Goal: Find specific page/section: Find specific page/section

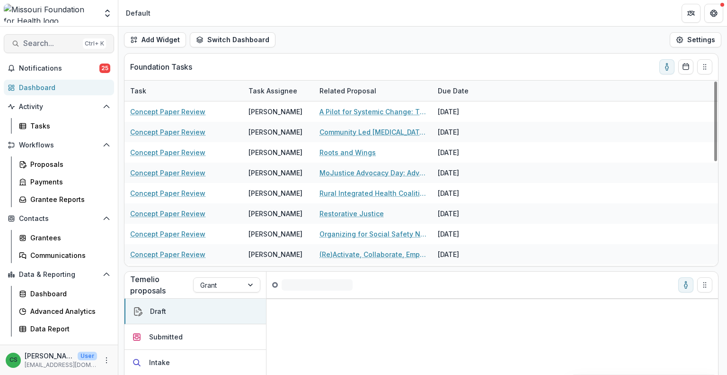
click at [36, 40] on span "Search..." at bounding box center [51, 43] width 56 height 9
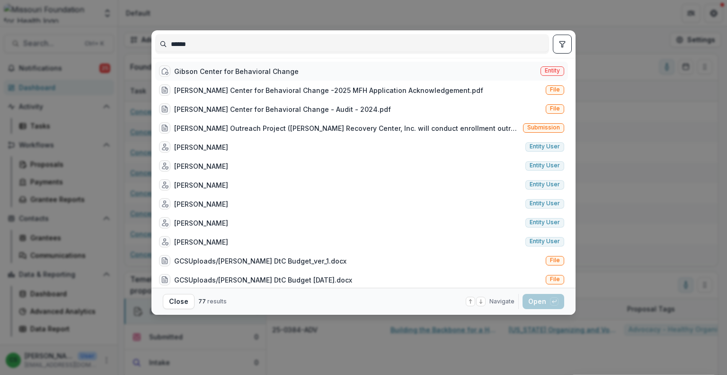
type input "******"
click at [491, 69] on div "[PERSON_NAME] Center for Behavioral Change Entity" at bounding box center [361, 71] width 413 height 19
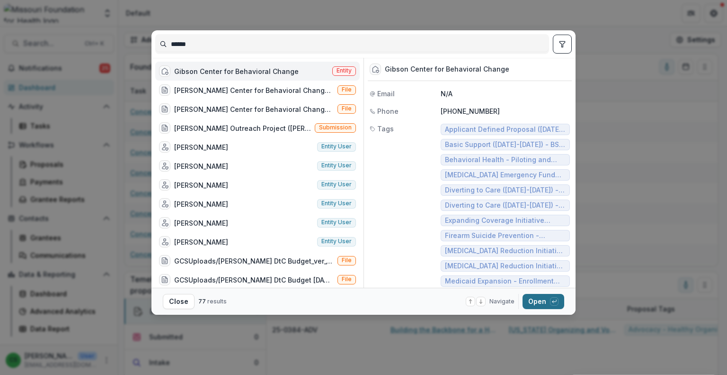
click at [553, 295] on button "Open with enter key" at bounding box center [544, 301] width 42 height 15
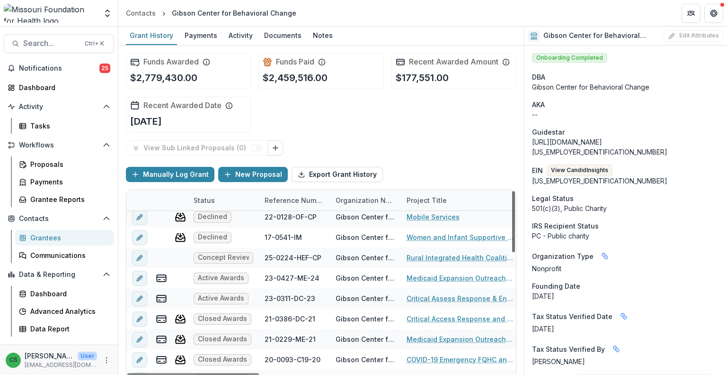
scroll to position [108, 0]
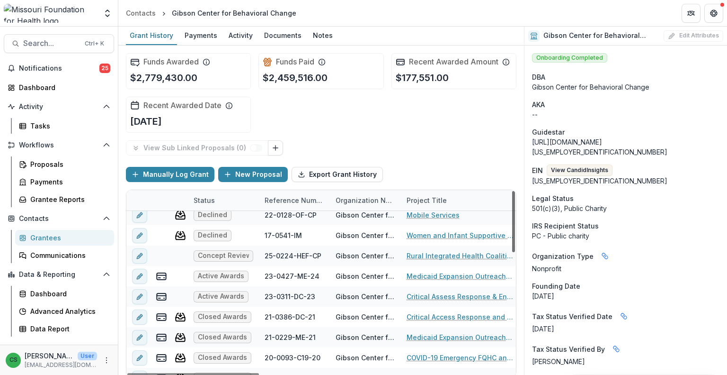
drag, startPoint x: 512, startPoint y: 226, endPoint x: 512, endPoint y: 261, distance: 35.0
click at [512, 252] on div at bounding box center [513, 221] width 3 height 61
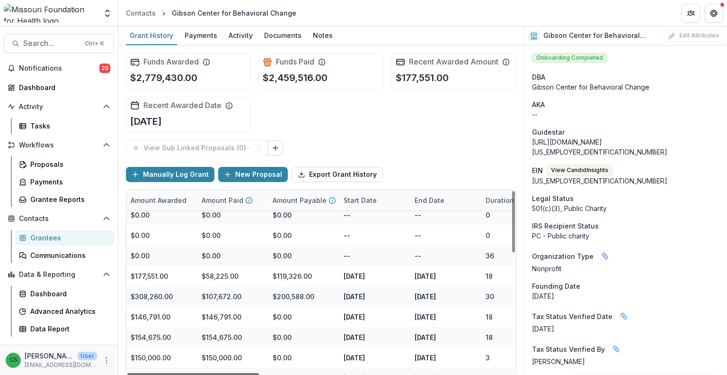
scroll to position [108, 558]
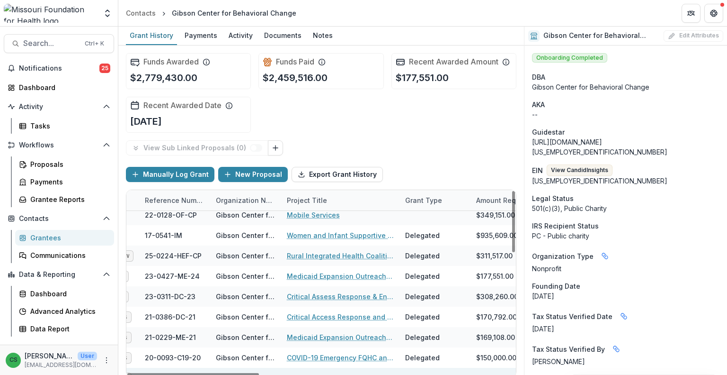
drag, startPoint x: 233, startPoint y: 373, endPoint x: 274, endPoint y: 368, distance: 41.0
click at [259, 373] on div at bounding box center [193, 374] width 132 height 3
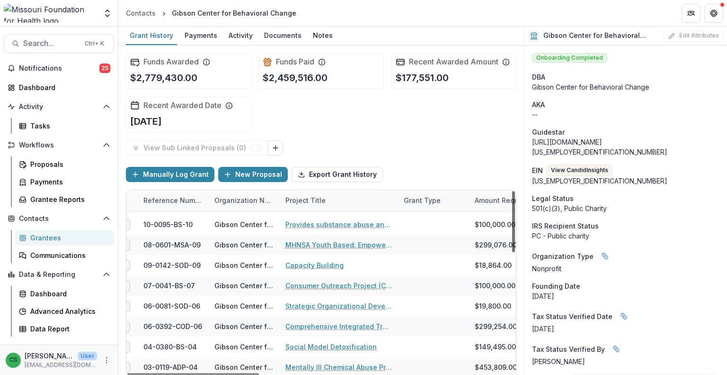
scroll to position [0, 121]
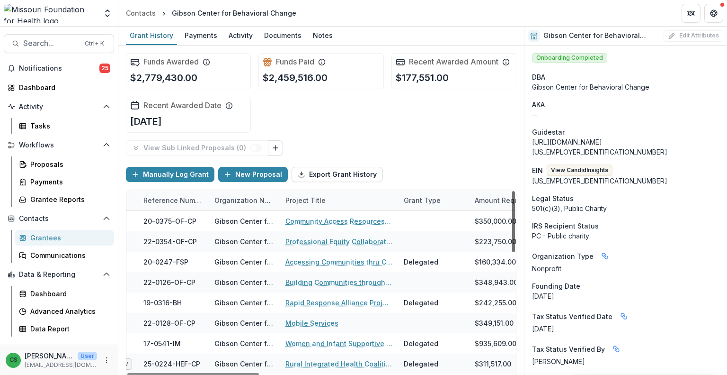
drag, startPoint x: 510, startPoint y: 251, endPoint x: 532, endPoint y: 137, distance: 115.8
click at [515, 191] on div at bounding box center [513, 221] width 3 height 61
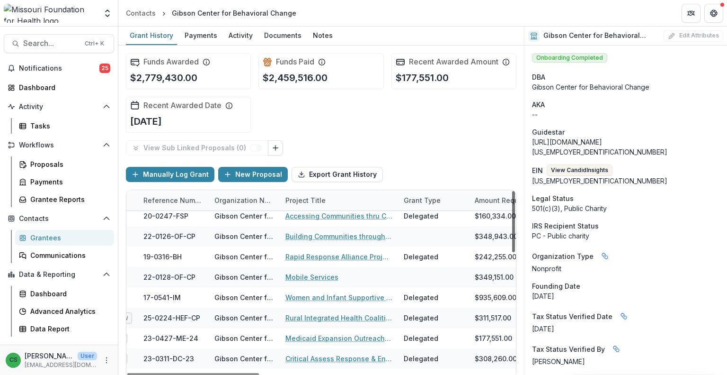
scroll to position [54, 121]
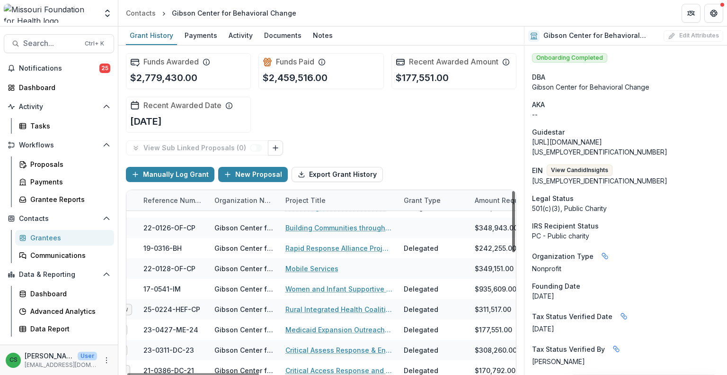
drag, startPoint x: 509, startPoint y: 227, endPoint x: 510, endPoint y: 245, distance: 18.0
click at [512, 245] on div at bounding box center [513, 221] width 3 height 61
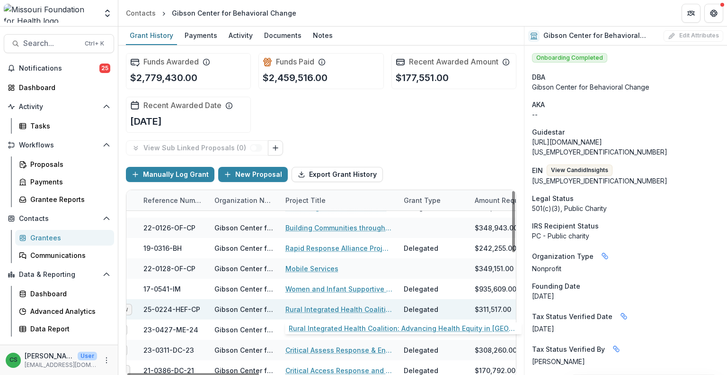
click at [320, 308] on link "Rural Integrated Health Coalition: Advancing Health Equity in [GEOGRAPHIC_DATA]…" at bounding box center [339, 309] width 107 height 10
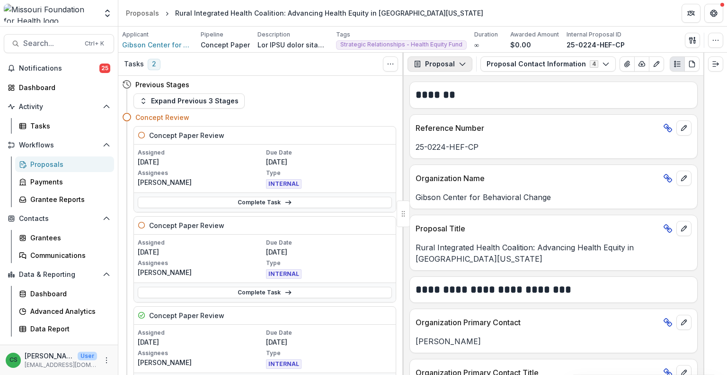
click at [442, 70] on button "Proposal" at bounding box center [440, 63] width 65 height 15
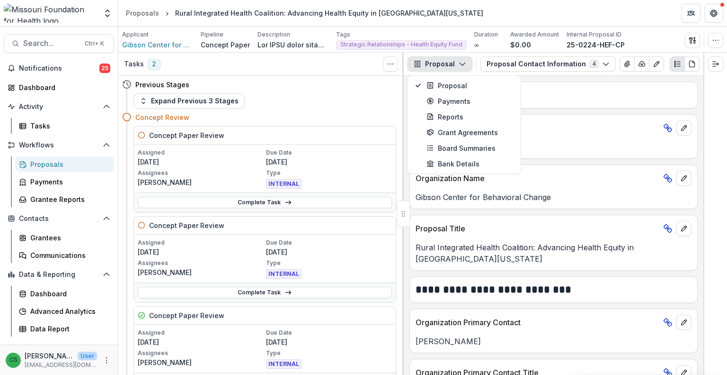
click at [323, 62] on div "Tasks 2 Show Cancelled Tasks" at bounding box center [261, 64] width 286 height 23
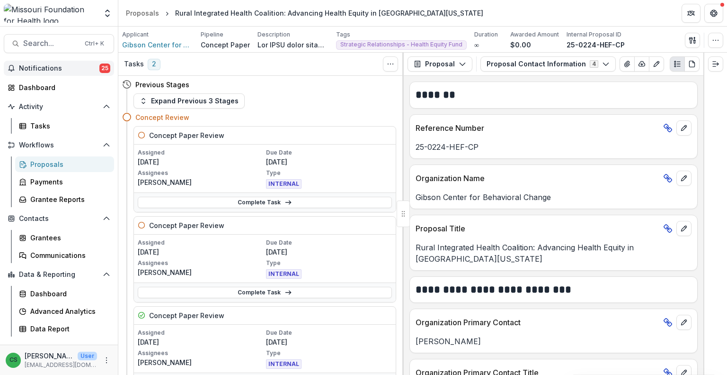
click at [70, 63] on button "Notifications 25" at bounding box center [59, 68] width 110 height 15
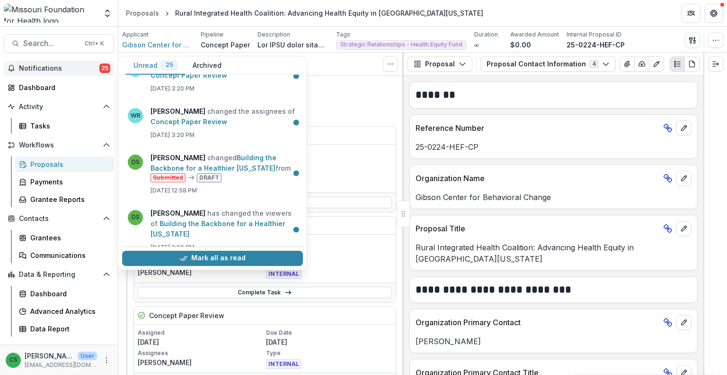
scroll to position [1011, 0]
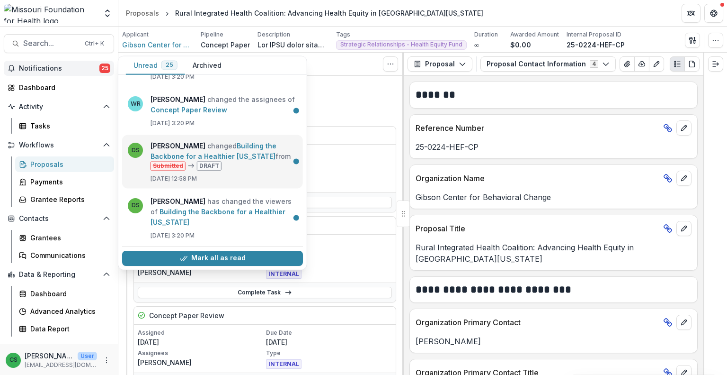
click at [241, 160] on link "Building the Backbone for a Healthier [US_STATE]" at bounding box center [214, 151] width 126 height 18
